Goal: Entertainment & Leisure: Consume media (video, audio)

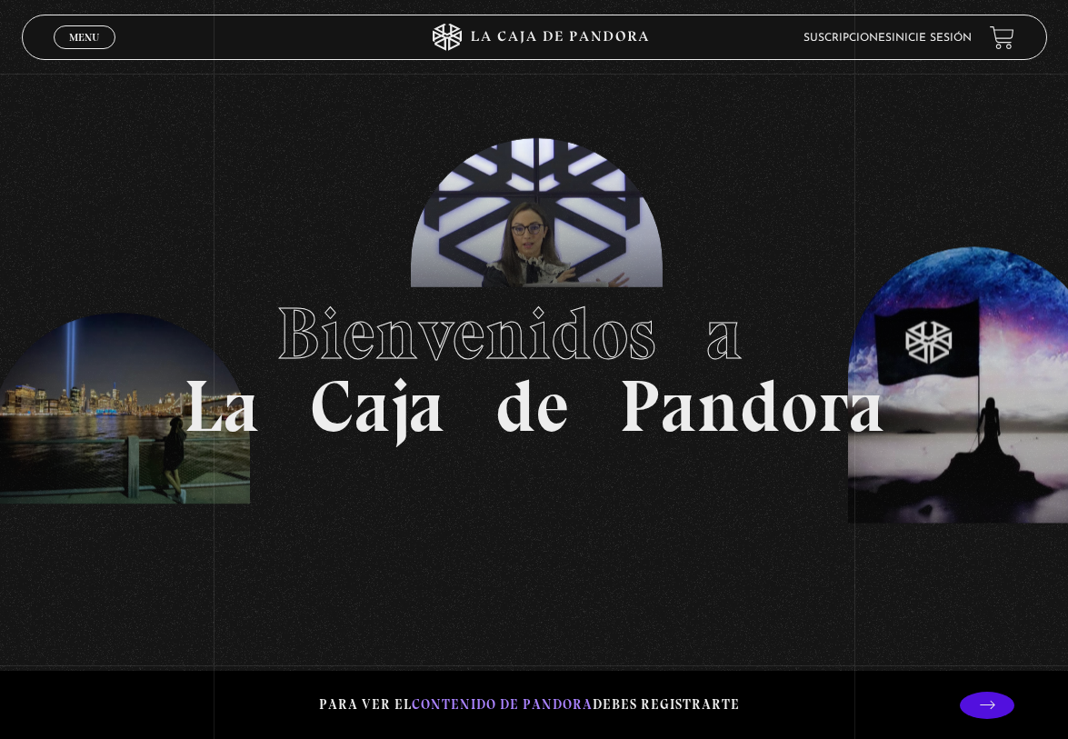
click at [891, 37] on link "Suscripciones" at bounding box center [847, 38] width 88 height 11
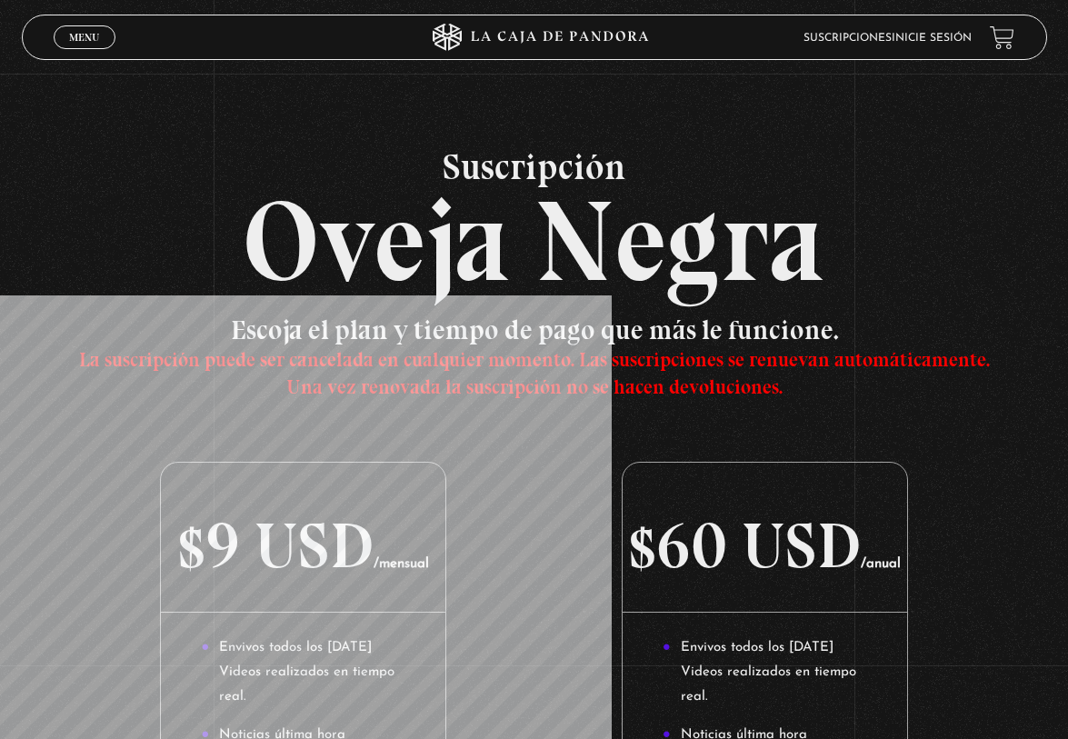
click at [891, 39] on link "Suscripciones" at bounding box center [847, 38] width 88 height 11
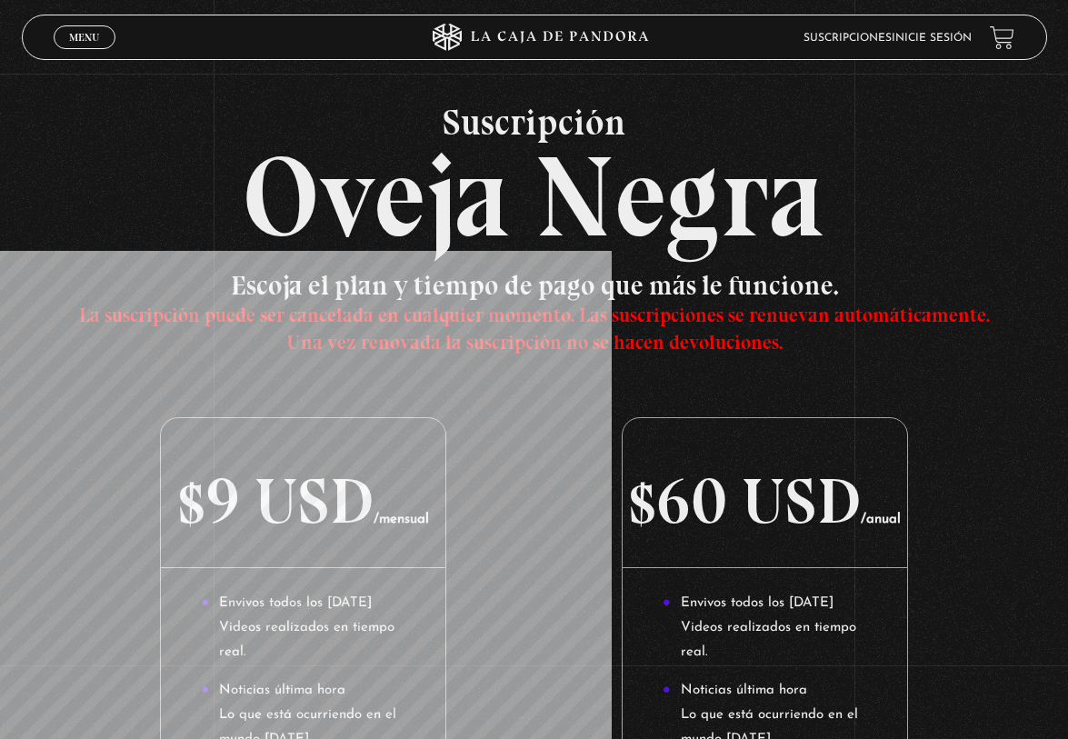
scroll to position [56, 0]
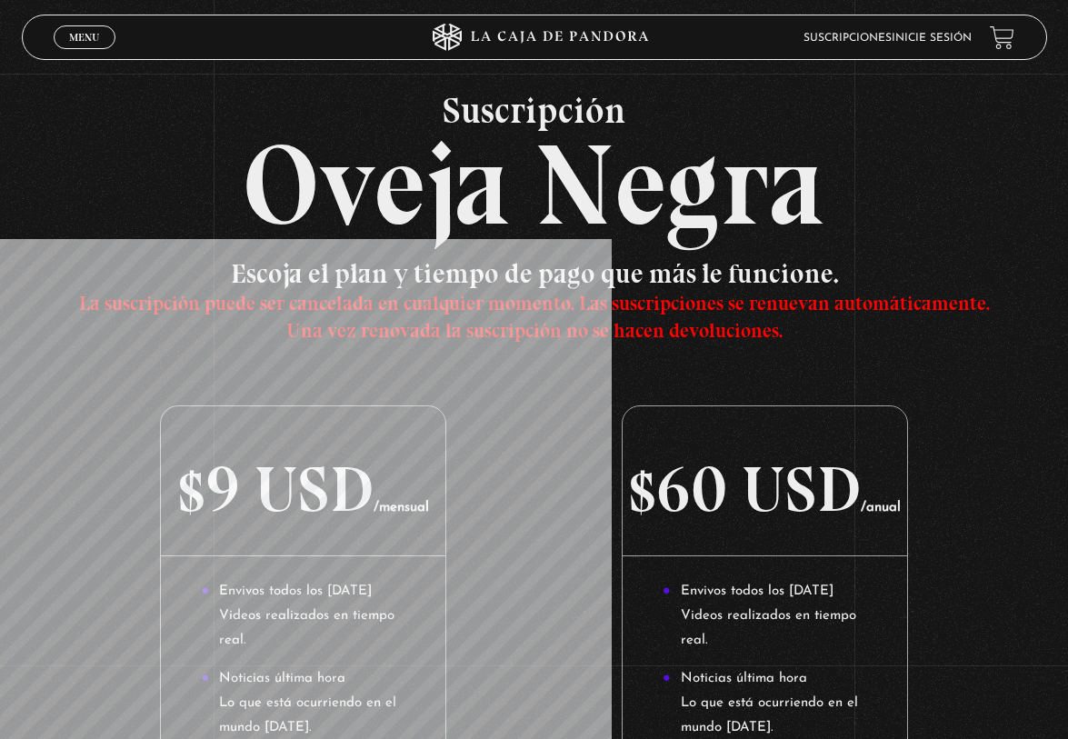
click at [867, 27] on li "Suscripciones" at bounding box center [847, 37] width 88 height 25
click at [80, 28] on link "Menu Cerrar" at bounding box center [85, 37] width 62 height 24
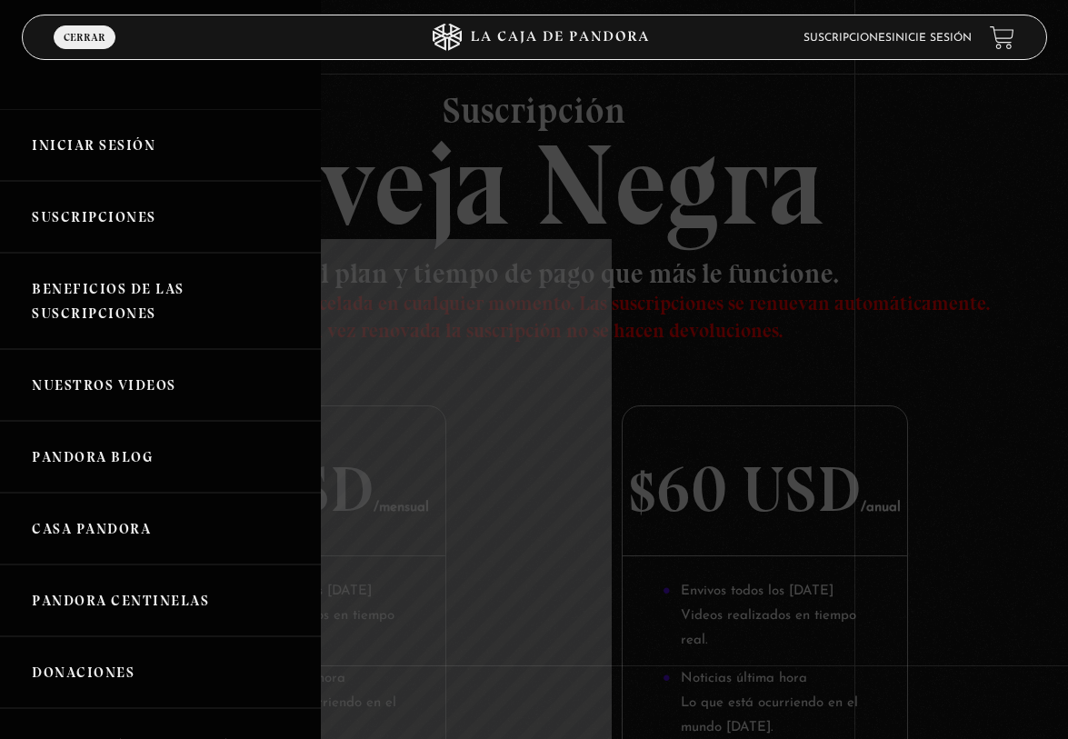
click at [96, 148] on link "Iniciar Sesión" at bounding box center [160, 145] width 321 height 72
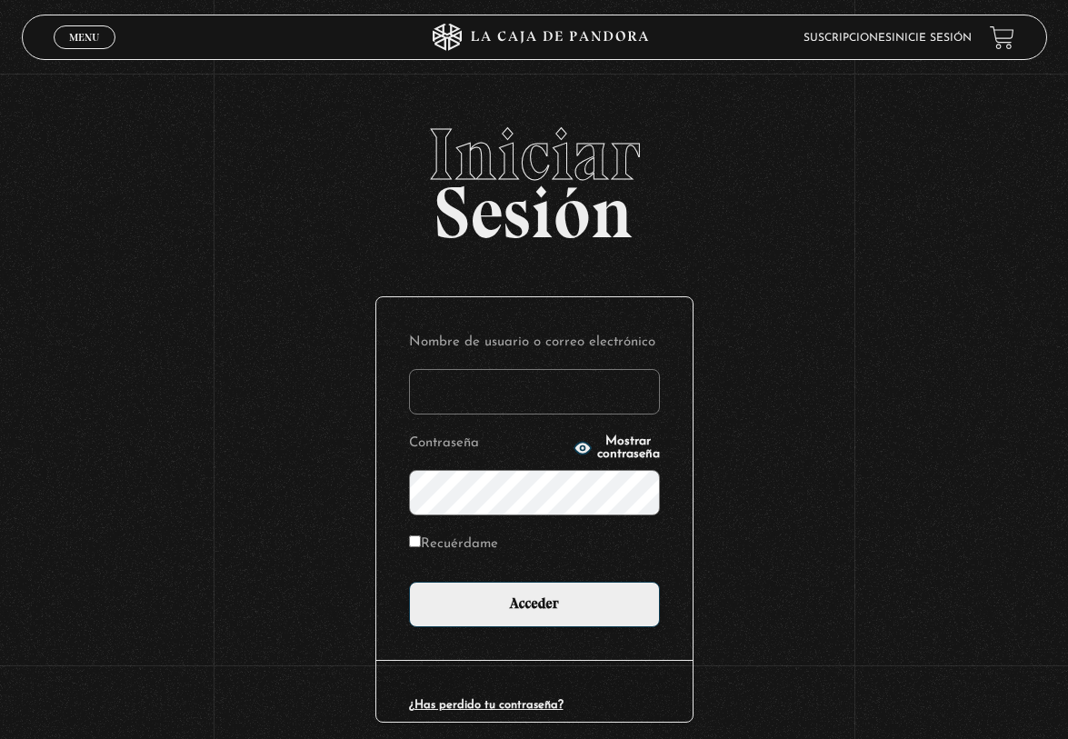
type input "mdarevalo2195@gmail.com"
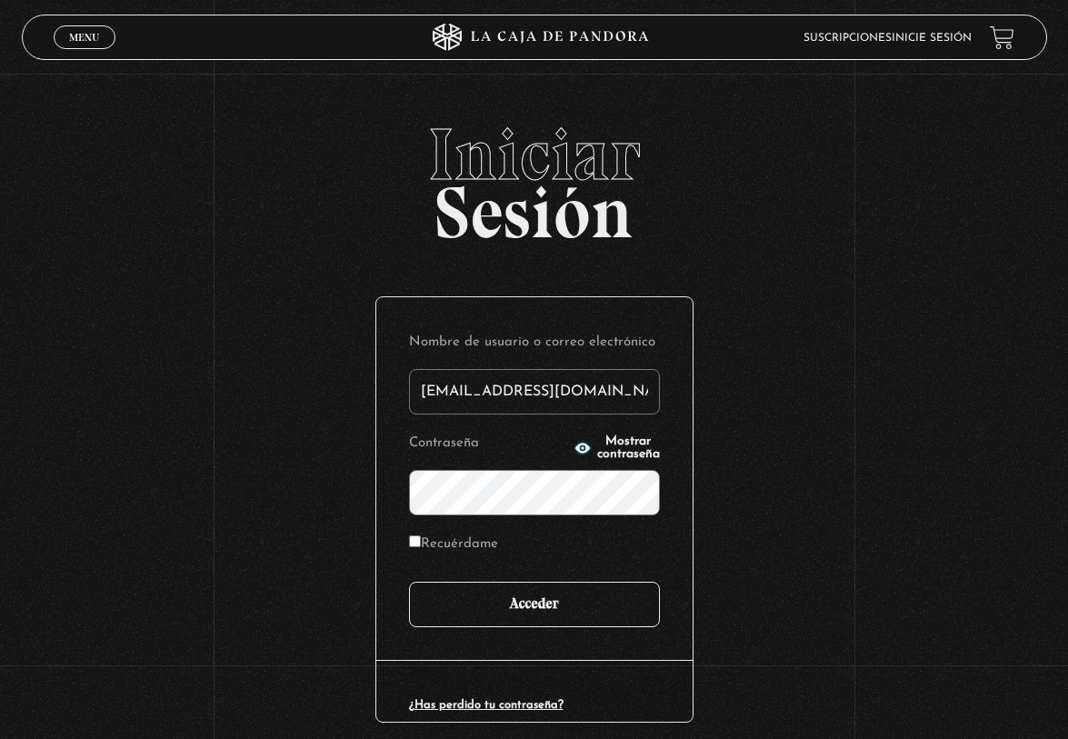
click at [563, 599] on input "Acceder" at bounding box center [534, 604] width 251 height 45
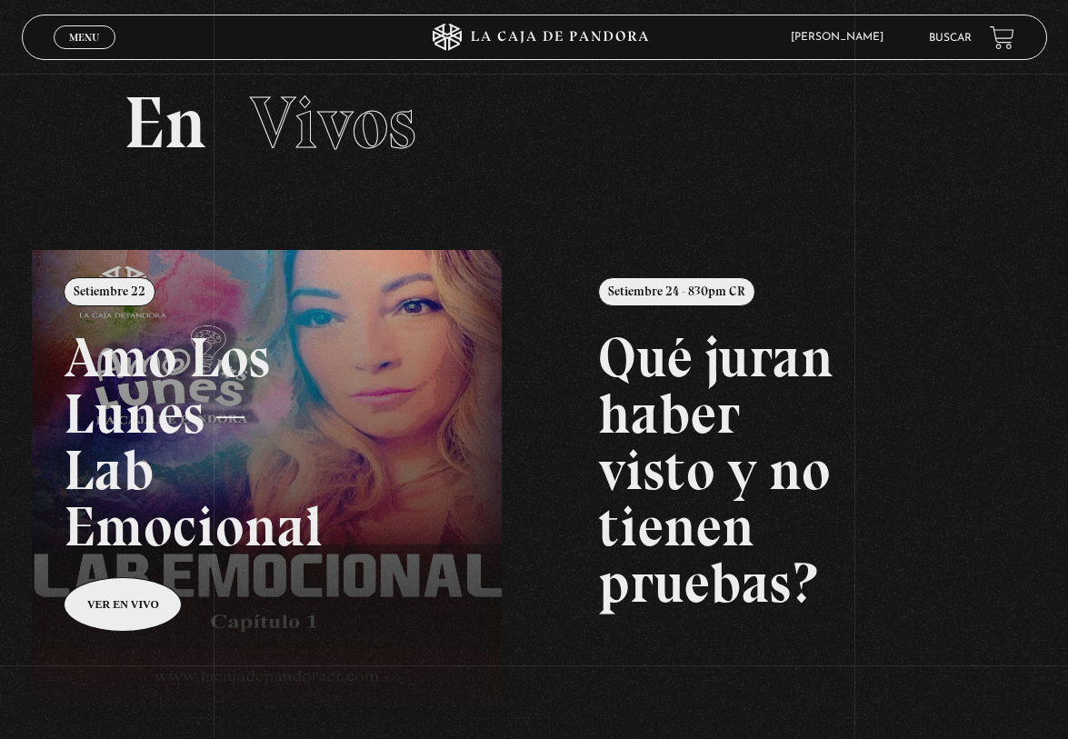
scroll to position [49, 0]
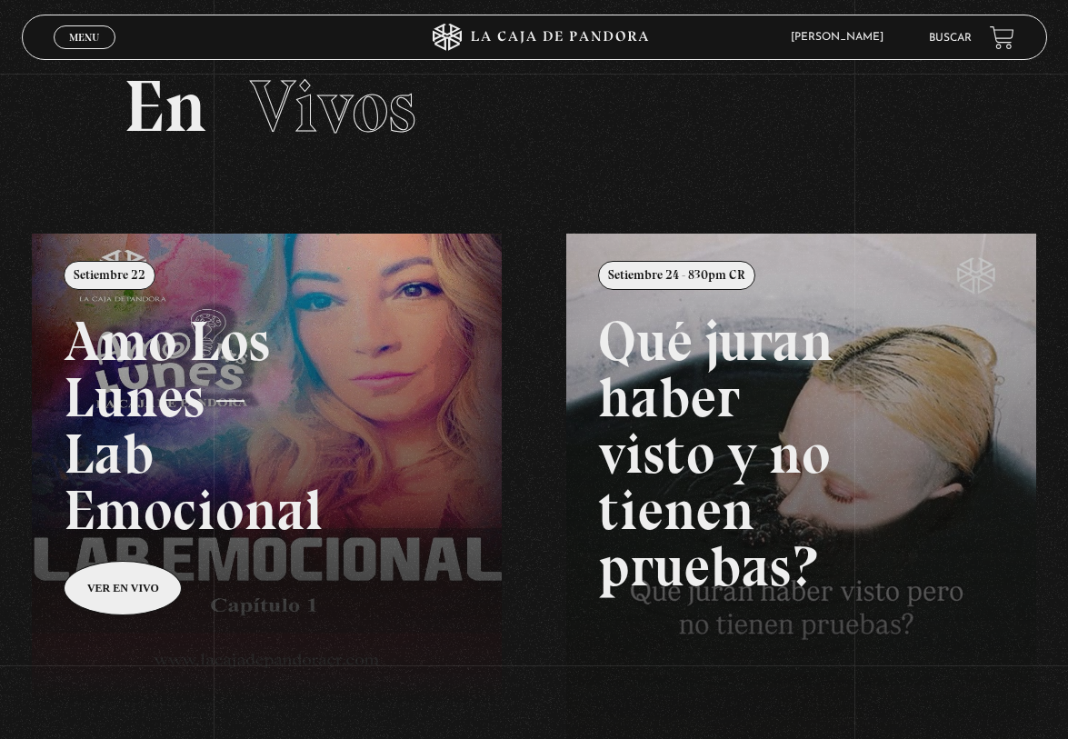
click at [97, 40] on span "Menu" at bounding box center [84, 37] width 30 height 11
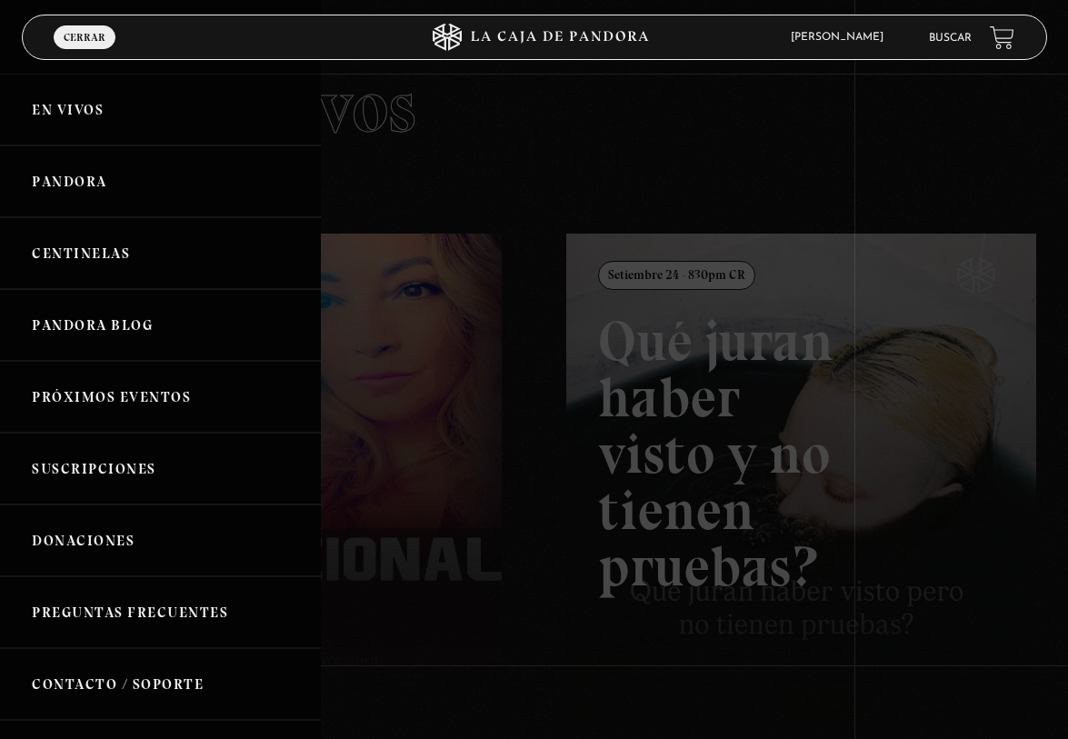
click at [125, 243] on link "Centinelas" at bounding box center [160, 253] width 321 height 72
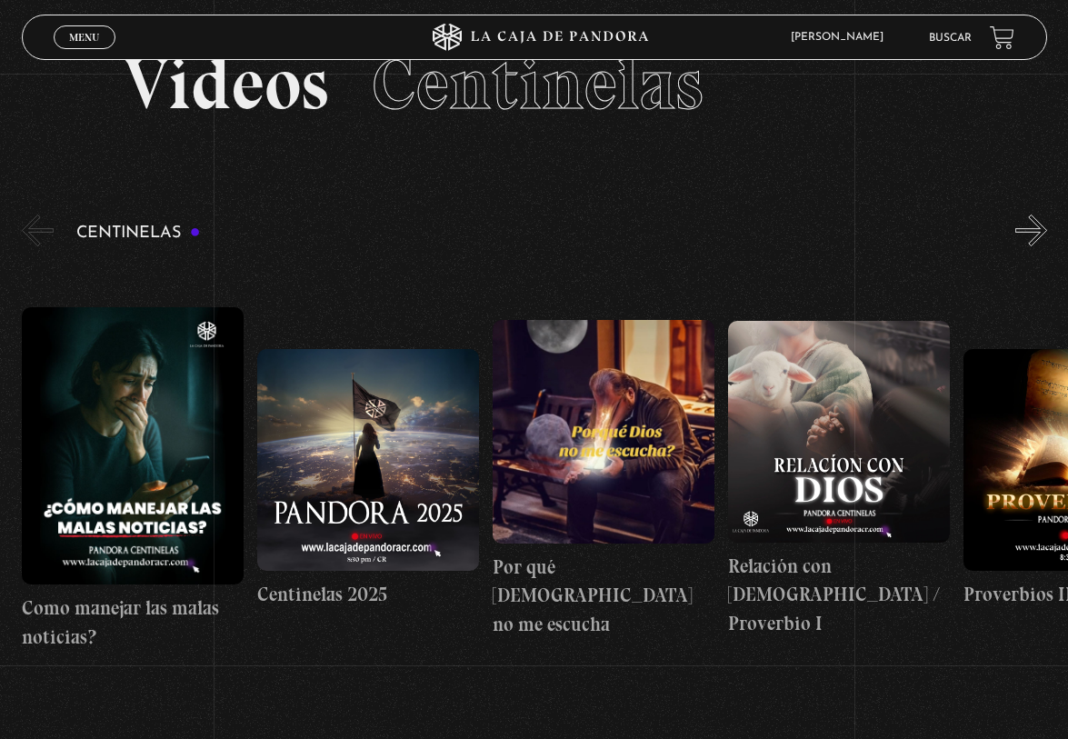
scroll to position [74, 0]
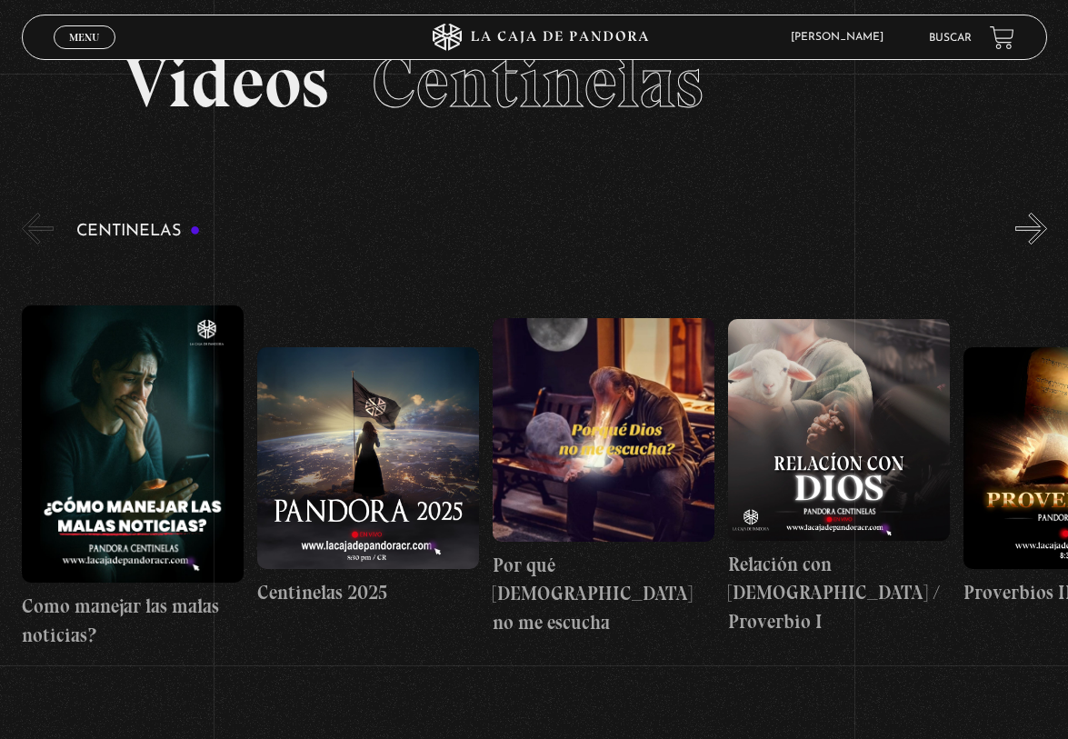
click at [1047, 226] on button "»" at bounding box center [1031, 229] width 32 height 32
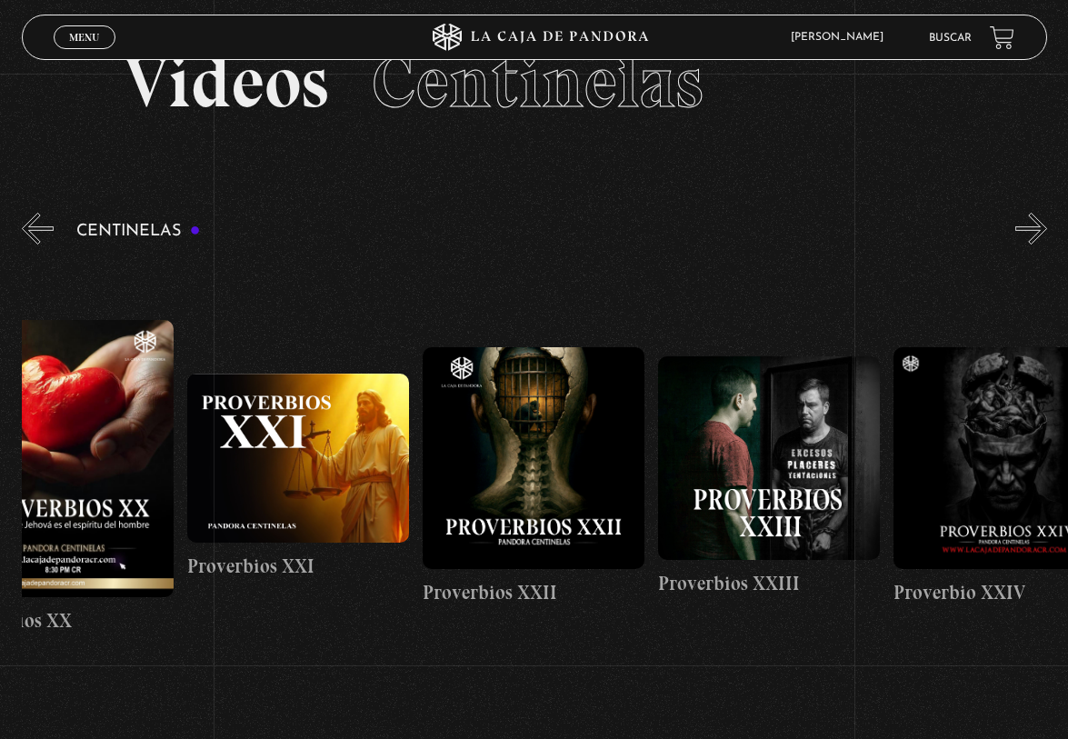
scroll to position [0, 5253]
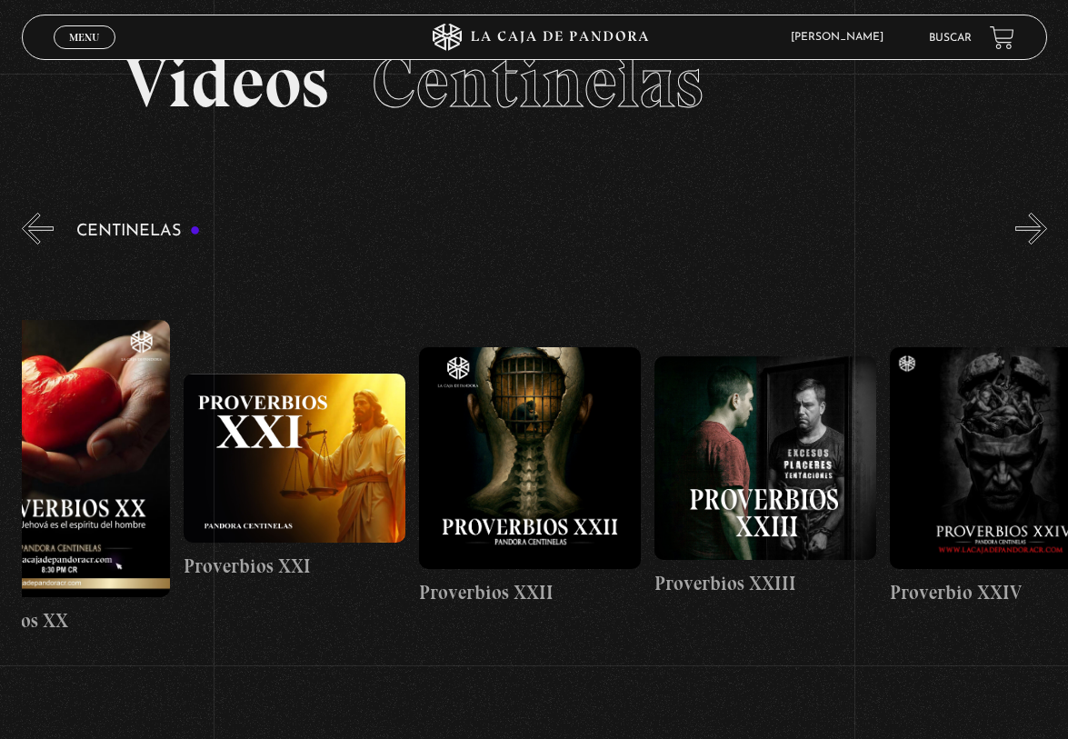
click at [485, 467] on figure at bounding box center [530, 458] width 222 height 222
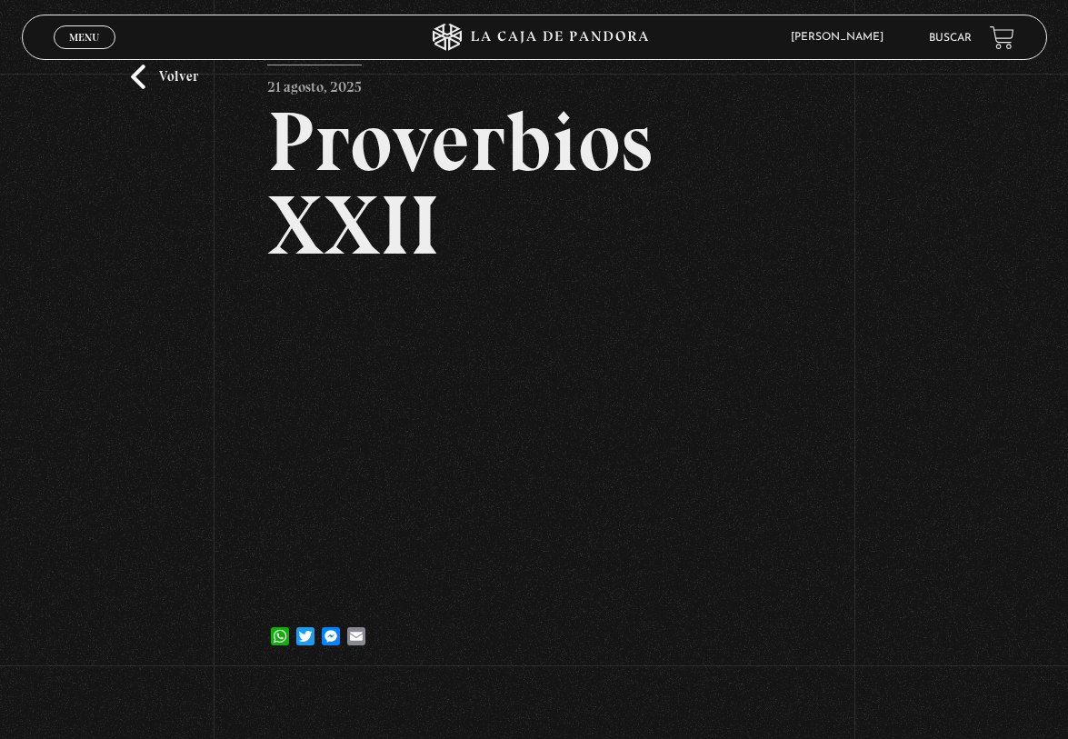
scroll to position [91, 0]
